Goal: Browse casually

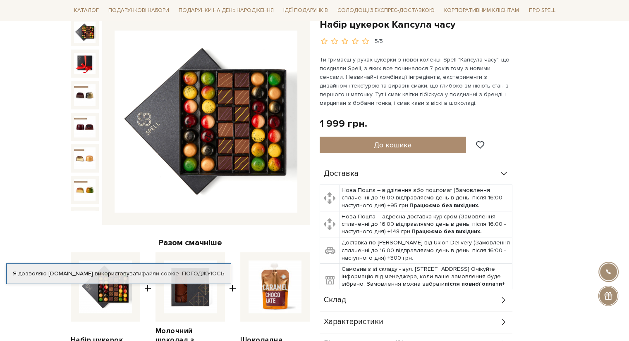
scroll to position [94, 0]
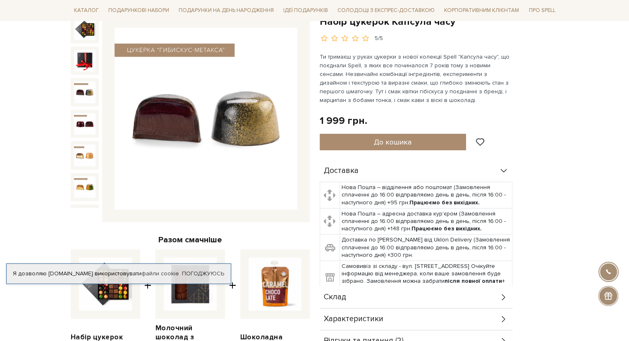
click at [79, 87] on img at bounding box center [84, 91] width 21 height 21
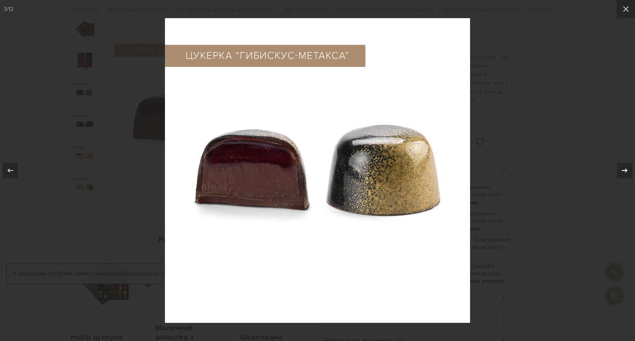
click at [624, 169] on icon at bounding box center [625, 171] width 10 height 10
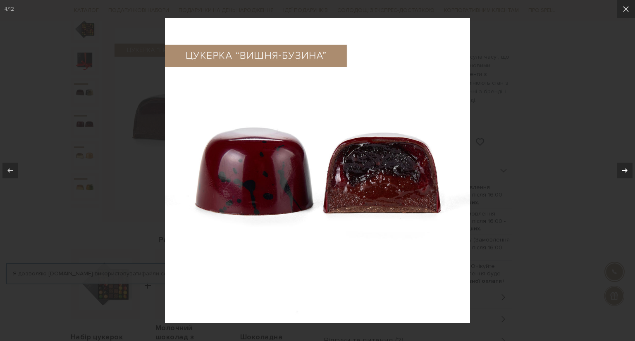
click at [624, 169] on icon at bounding box center [625, 171] width 10 height 10
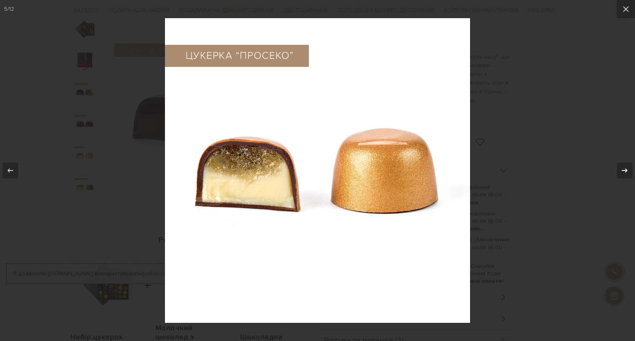
click at [624, 169] on icon at bounding box center [625, 171] width 10 height 10
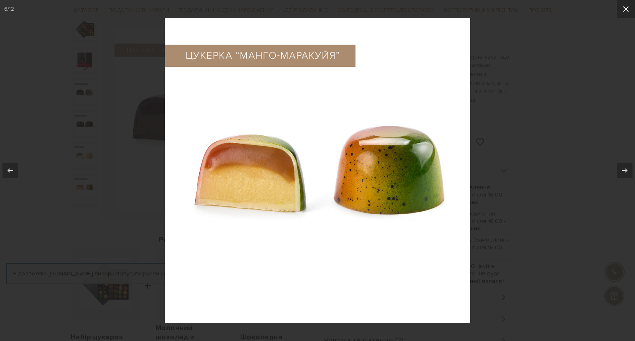
click at [622, 17] on button at bounding box center [626, 9] width 18 height 18
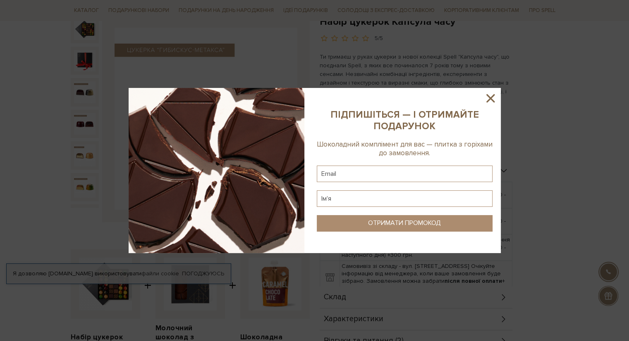
click at [490, 100] on icon at bounding box center [490, 98] width 14 height 14
